Goal: Task Accomplishment & Management: Manage account settings

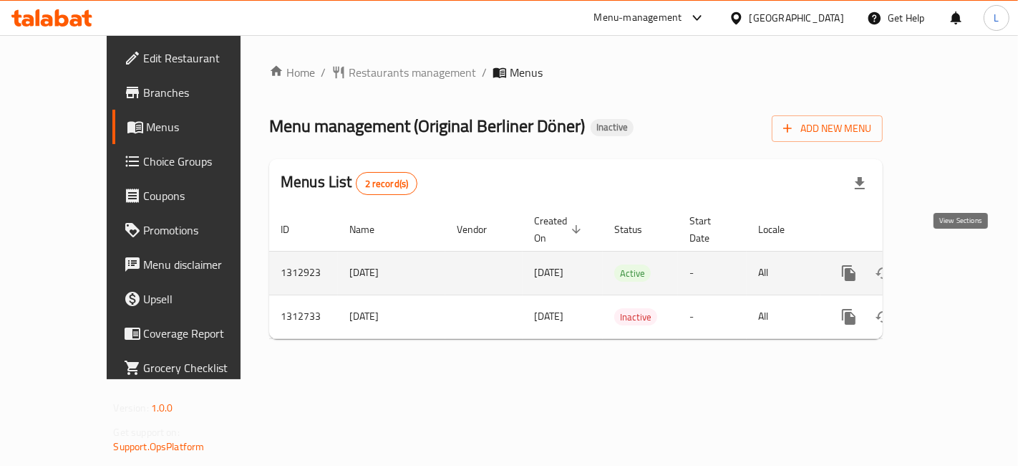
click at [961, 264] on icon "enhanced table" at bounding box center [952, 272] width 17 height 17
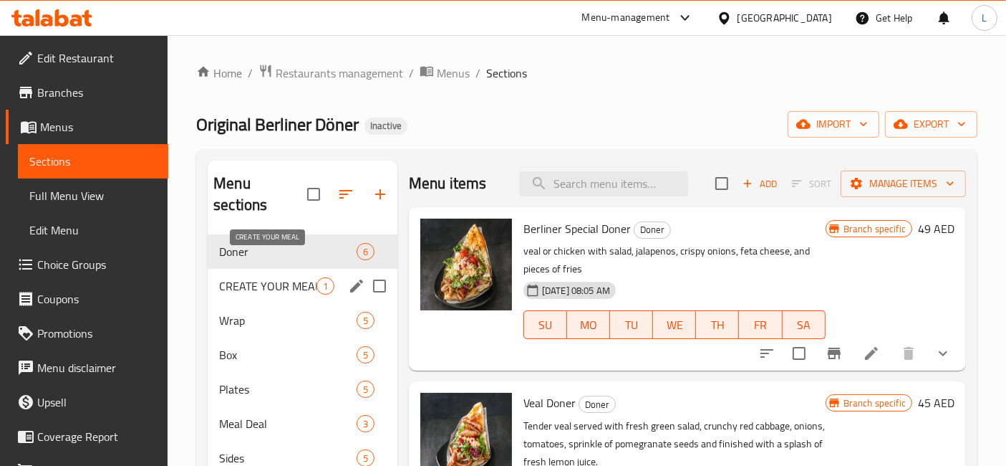
click at [272, 277] on span "CREATE YOUR MEAL" at bounding box center [267, 285] width 97 height 17
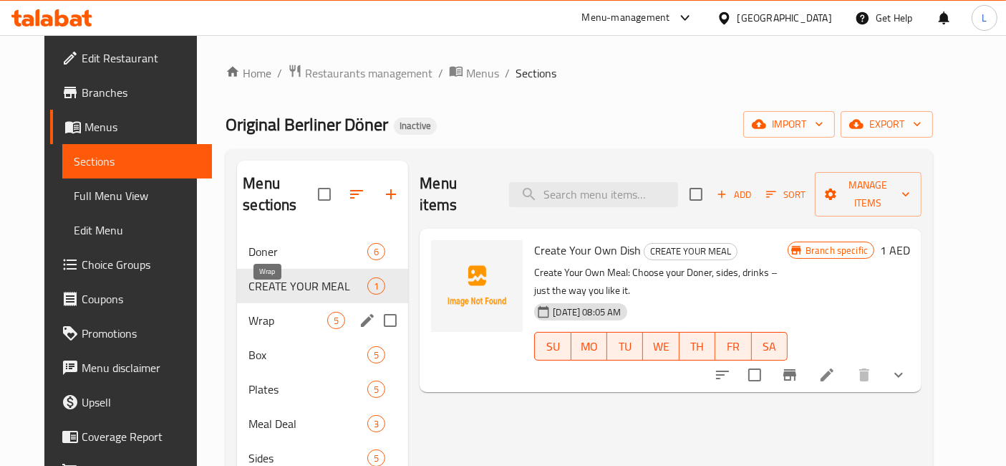
click at [249, 312] on span "Wrap" at bounding box center [288, 320] width 79 height 17
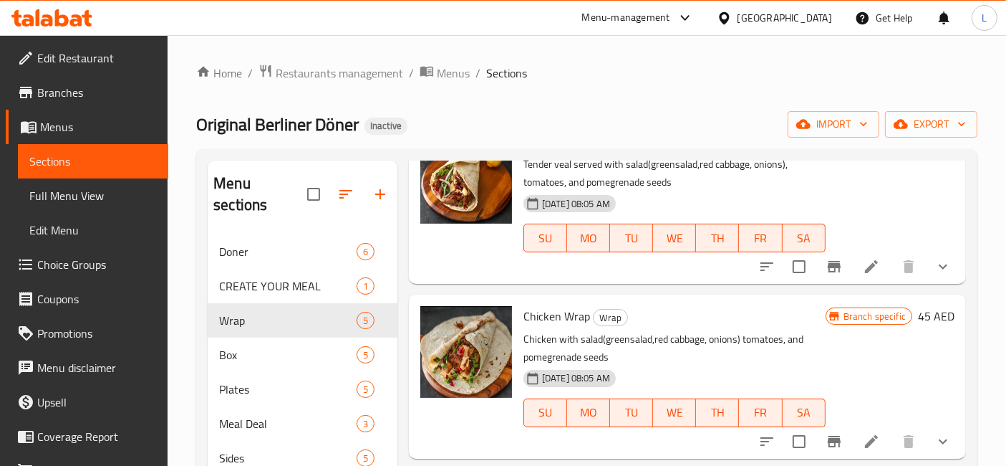
scroll to position [159, 0]
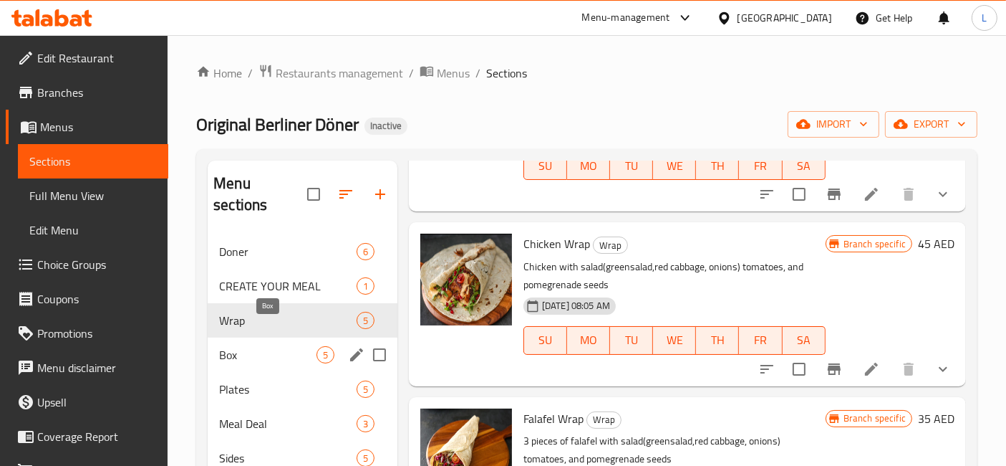
click at [235, 346] on span "Box" at bounding box center [267, 354] width 97 height 17
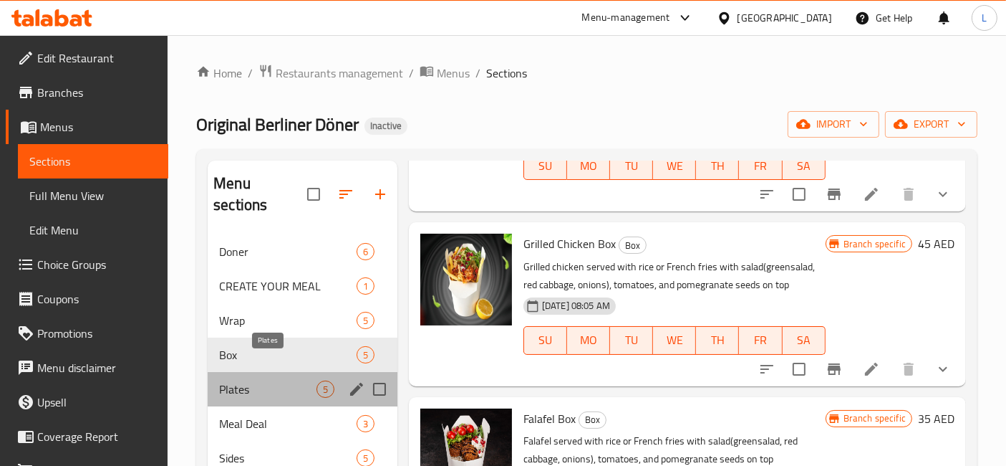
click at [256, 380] on span "Plates" at bounding box center [267, 388] width 97 height 17
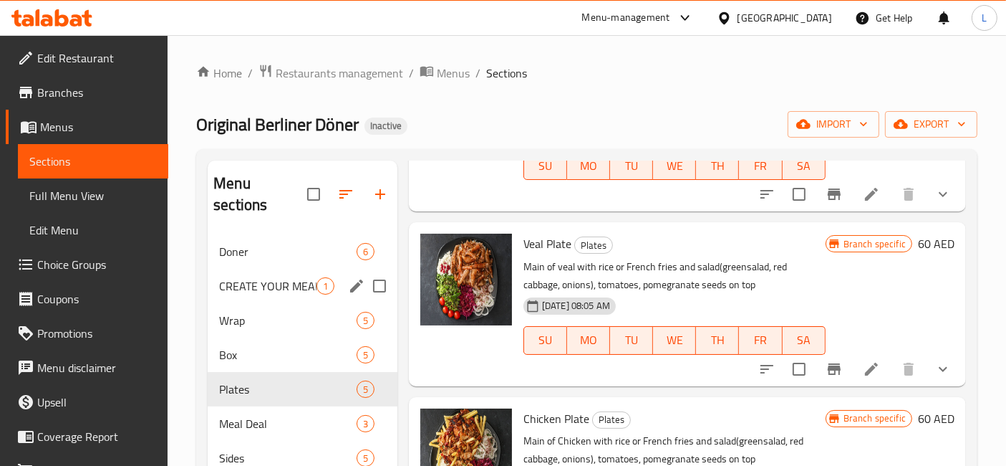
click at [384, 271] on input "Menu sections" at bounding box center [380, 286] width 30 height 30
checkbox input "true"
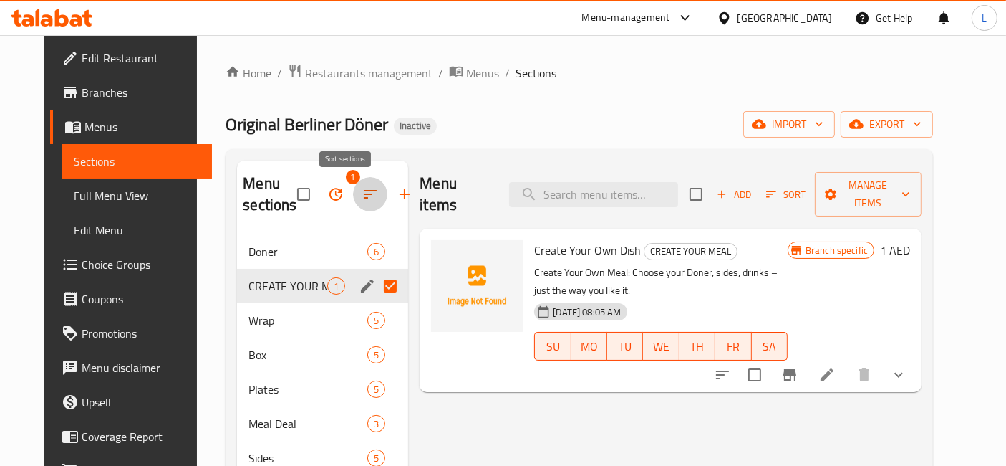
click at [362, 193] on icon "button" at bounding box center [370, 193] width 17 height 17
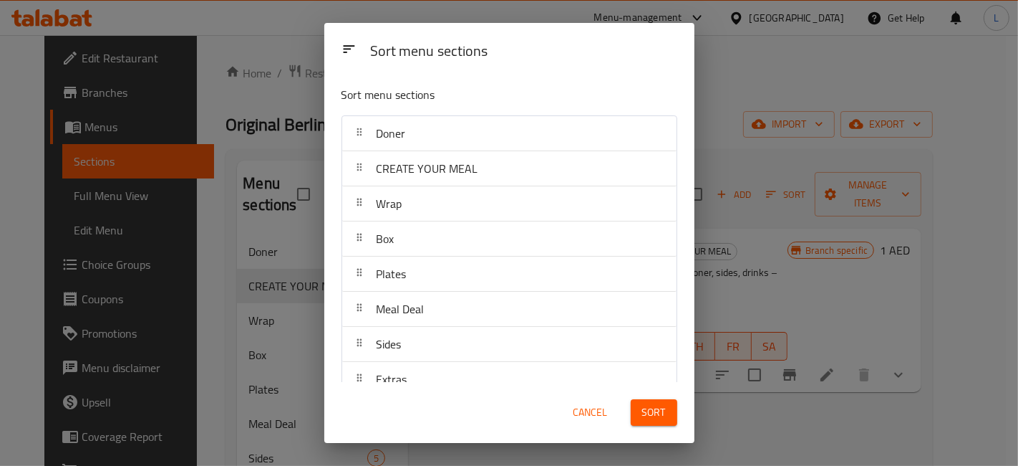
click at [571, 72] on div "Sort menu sections" at bounding box center [509, 49] width 370 height 52
click at [592, 408] on span "Cancel" at bounding box center [591, 412] width 34 height 18
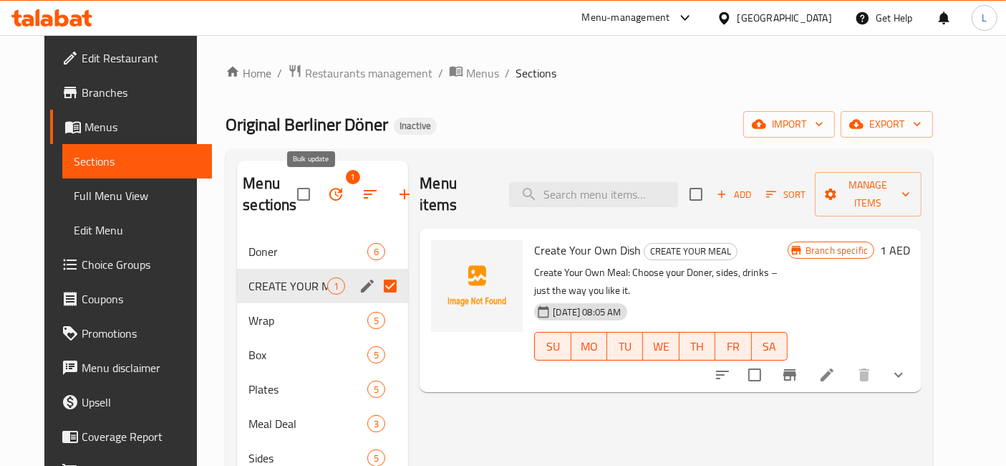
click at [329, 193] on icon "button" at bounding box center [335, 194] width 13 height 13
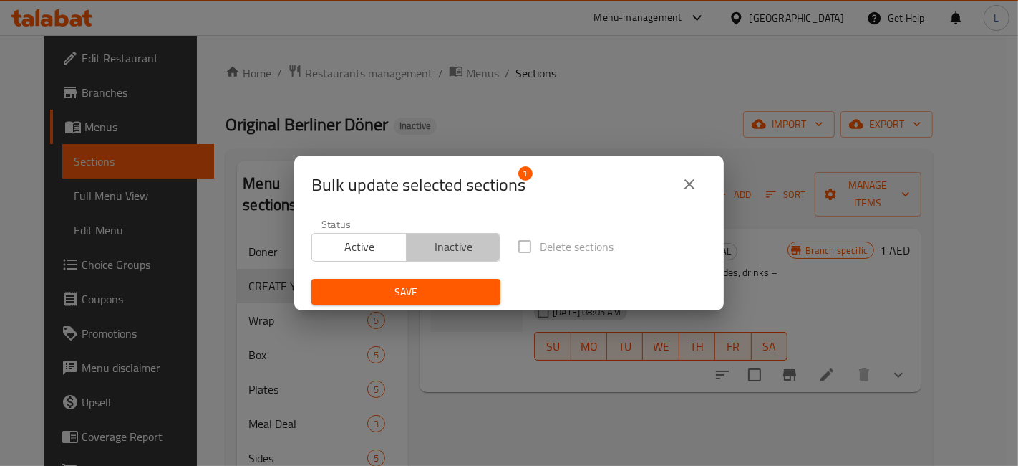
click at [460, 251] on span "Inactive" at bounding box center [454, 246] width 83 height 21
click at [429, 292] on span "Save" at bounding box center [406, 292] width 166 height 18
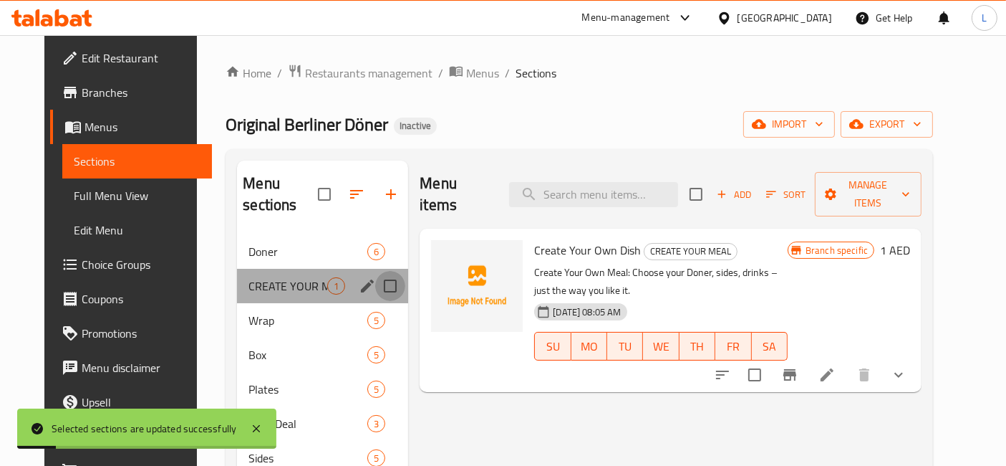
click at [375, 271] on input "Menu sections" at bounding box center [390, 286] width 30 height 30
checkbox input "true"
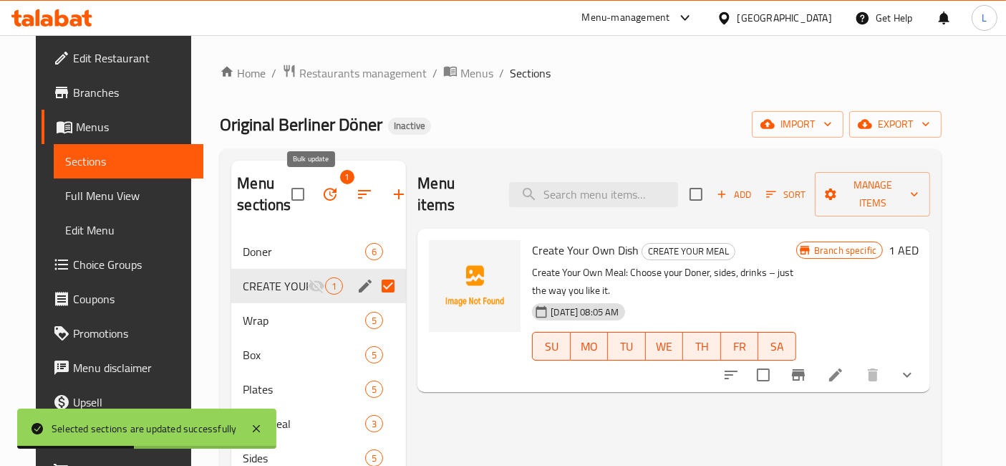
click at [322, 191] on icon "button" at bounding box center [330, 193] width 17 height 17
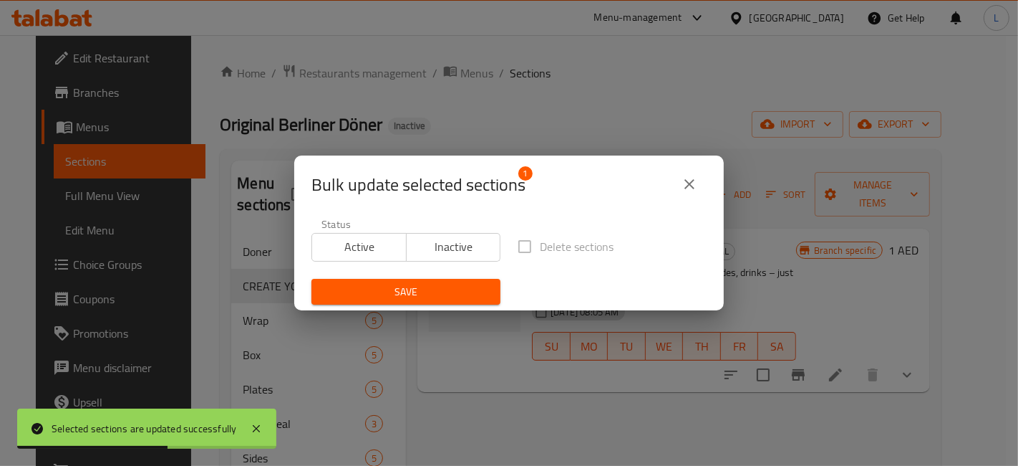
click at [585, 246] on span "Delete sections" at bounding box center [577, 246] width 74 height 17
click at [564, 249] on span "Delete sections" at bounding box center [577, 246] width 74 height 17
click at [517, 246] on label "Delete sections" at bounding box center [562, 246] width 104 height 30
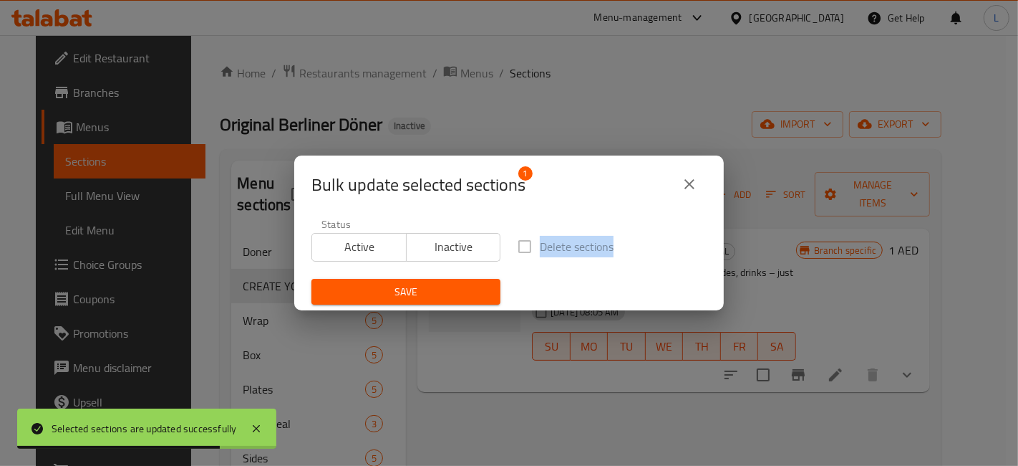
click at [517, 246] on label "Delete sections" at bounding box center [562, 246] width 104 height 30
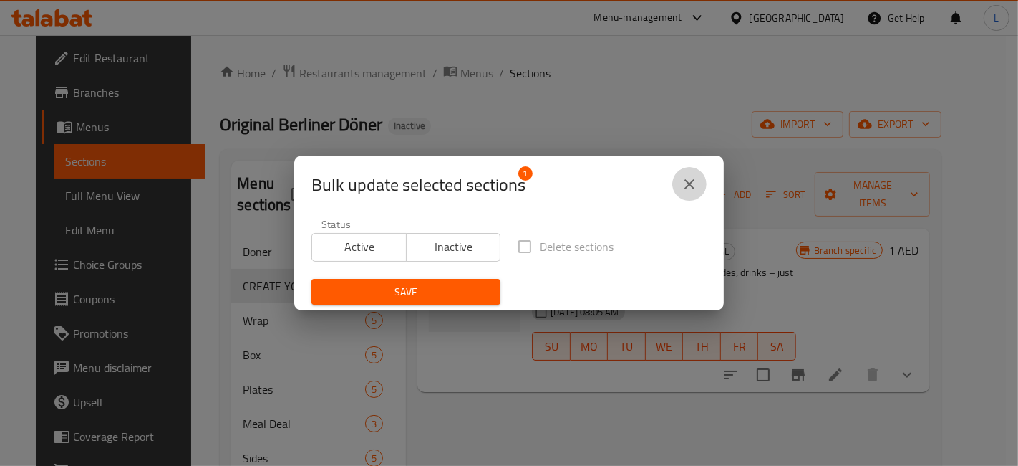
click at [688, 184] on icon "close" at bounding box center [690, 184] width 10 height 10
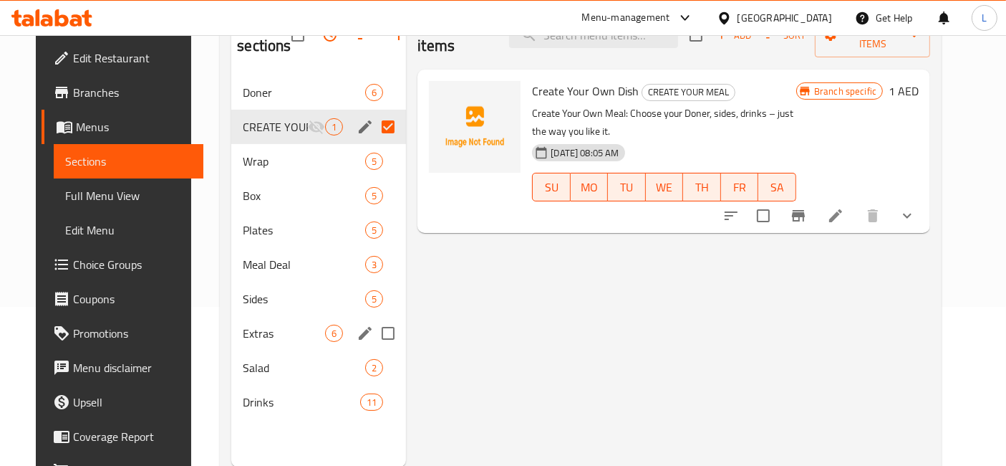
scroll to position [200, 0]
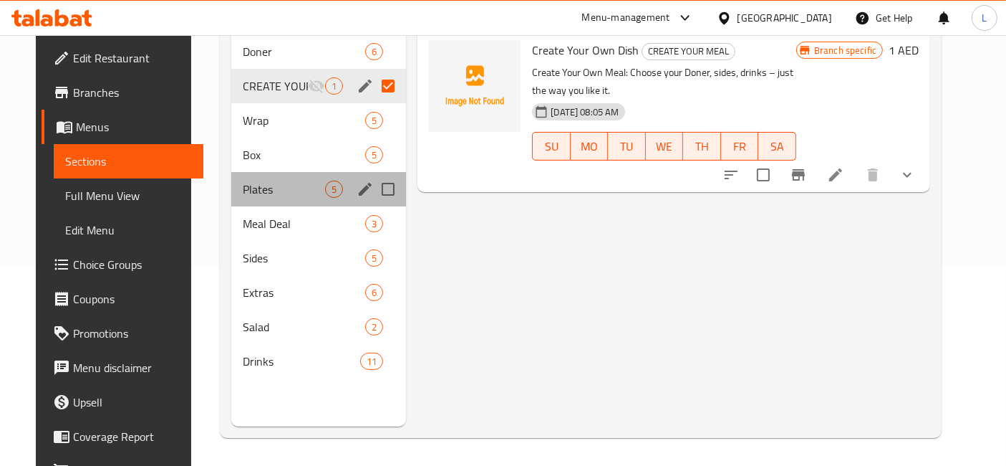
click at [247, 197] on div "Plates 5" at bounding box center [318, 189] width 175 height 34
